Goal: Transaction & Acquisition: Obtain resource

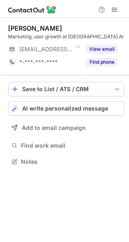
scroll to position [156, 129]
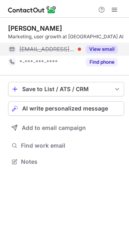
click at [105, 48] on button "View email" at bounding box center [102, 49] width 32 height 8
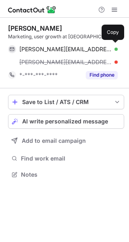
scroll to position [169, 129]
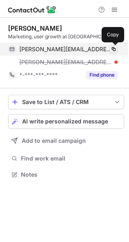
click at [112, 48] on span at bounding box center [113, 49] width 6 height 6
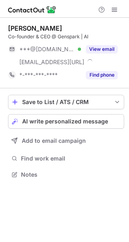
scroll to position [169, 129]
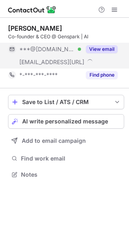
click at [99, 49] on button "View email" at bounding box center [102, 49] width 32 height 8
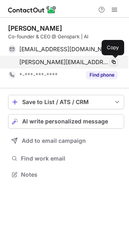
click at [115, 62] on span at bounding box center [113, 62] width 6 height 6
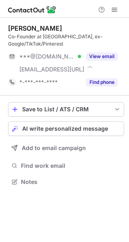
scroll to position [176, 129]
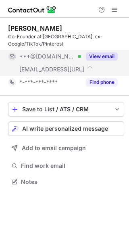
click at [94, 53] on button "View email" at bounding box center [102, 56] width 32 height 8
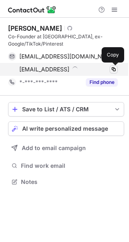
click at [114, 70] on span at bounding box center [113, 69] width 6 height 6
